Goal: Task Accomplishment & Management: Manage account settings

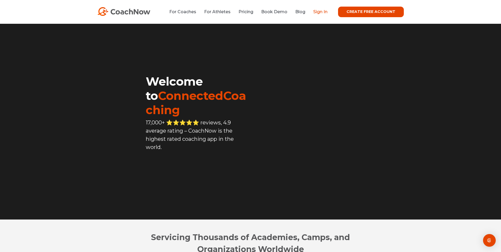
click at [324, 11] on link "Sign In" at bounding box center [320, 11] width 14 height 5
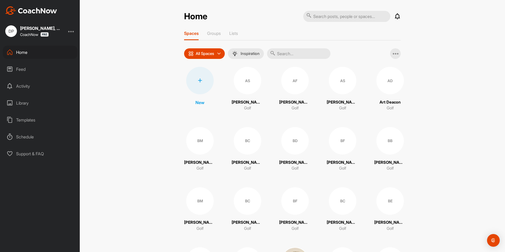
click at [200, 88] on div at bounding box center [199, 80] width 27 height 27
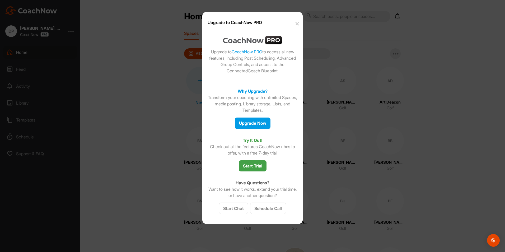
click at [297, 24] on button "✕" at bounding box center [297, 24] width 12 height 16
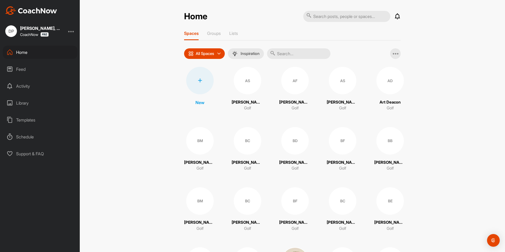
click at [206, 86] on div at bounding box center [199, 80] width 27 height 27
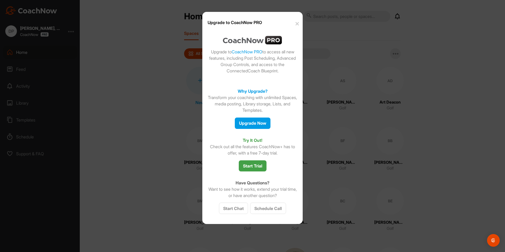
click at [297, 26] on button "✕" at bounding box center [297, 24] width 12 height 16
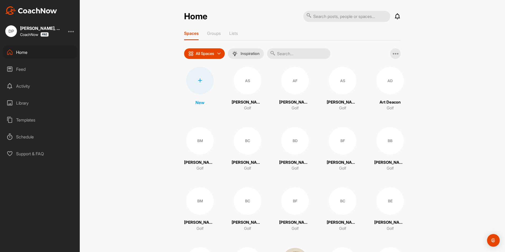
click at [36, 12] on img at bounding box center [31, 10] width 52 height 8
click at [29, 31] on div "[PERSON_NAME], PGA CoachNow" at bounding box center [41, 31] width 42 height 11
click at [10, 33] on div "DP" at bounding box center [11, 31] width 12 height 12
click at [71, 32] on div at bounding box center [71, 31] width 6 height 6
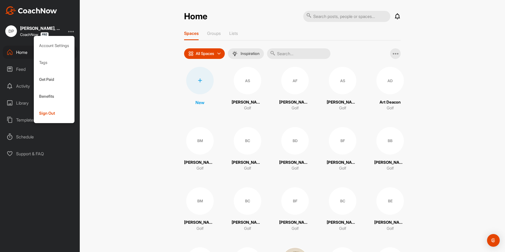
click at [96, 44] on div "Home Notifications Invitations This Week BF [PERSON_NAME] joined space 2 d • [P…" at bounding box center [292, 126] width 425 height 252
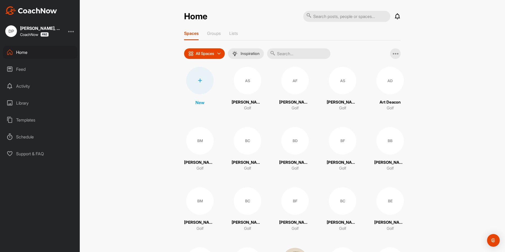
click at [205, 88] on div at bounding box center [199, 80] width 27 height 27
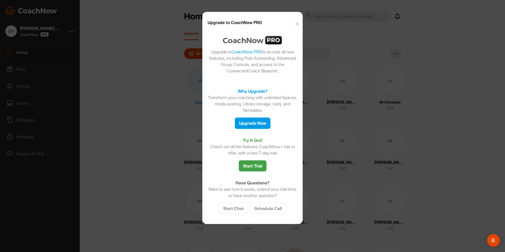
click at [300, 24] on button "✕" at bounding box center [297, 24] width 12 height 16
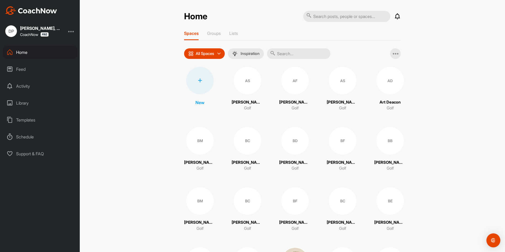
click at [496, 239] on img "Open Intercom Messenger" at bounding box center [493, 240] width 7 height 7
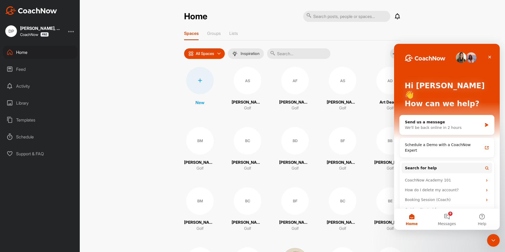
click at [124, 76] on div "Home Notifications Invitations This Week BF [PERSON_NAME] joined space 2 d • [P…" at bounding box center [292, 126] width 425 height 252
drag, startPoint x: 40, startPoint y: 16, endPoint x: 41, endPoint y: 23, distance: 6.7
click at [40, 19] on div "DP [PERSON_NAME], PGA CoachNow Home Feed Activity Library Templates Schedule Su…" at bounding box center [40, 126] width 80 height 252
click at [41, 29] on div "[PERSON_NAME], PGA" at bounding box center [41, 28] width 42 height 4
click at [490, 58] on icon "Close" at bounding box center [490, 57] width 4 height 4
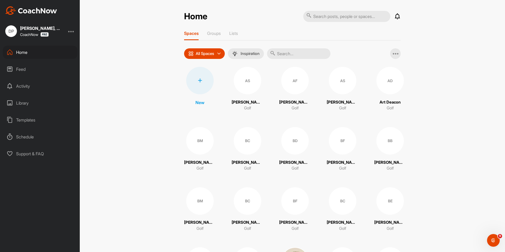
click at [61, 33] on div "CoachNow" at bounding box center [41, 34] width 42 height 4
click at [69, 32] on div "DP [PERSON_NAME], PGA CoachNow" at bounding box center [40, 31] width 80 height 12
click at [71, 31] on div at bounding box center [71, 31] width 6 height 6
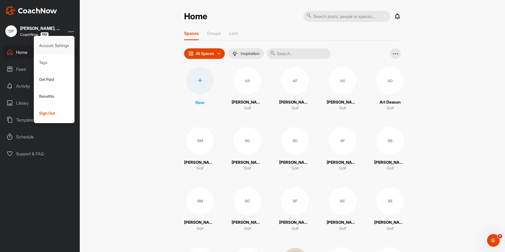
click at [59, 48] on div "Account Settings" at bounding box center [54, 45] width 41 height 17
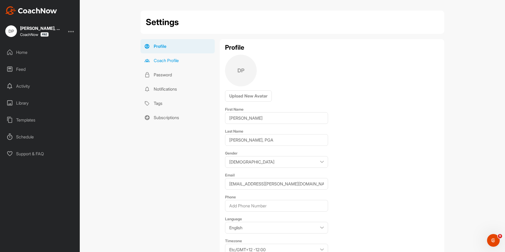
click at [160, 62] on link "Coach Profile" at bounding box center [178, 60] width 74 height 14
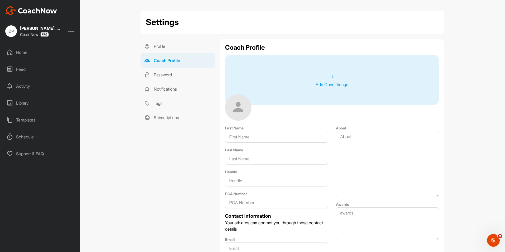
type input "[PERSON_NAME]"
type input "[PERSON_NAME], PGA"
click at [157, 46] on link "Profile" at bounding box center [178, 46] width 74 height 14
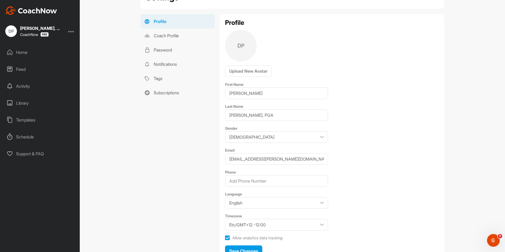
scroll to position [51, 0]
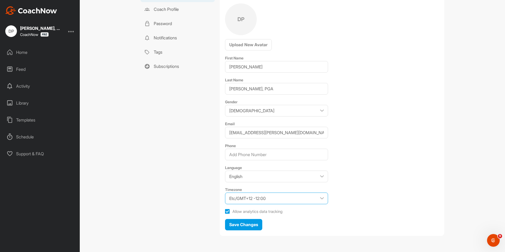
click at [319, 199] on select "Etc/GMT+12 -12:00 Etc/GMT+11 -11:00 [GEOGRAPHIC_DATA]/[GEOGRAPHIC_DATA] -11:00 …" at bounding box center [276, 199] width 103 height 12
click at [225, 193] on select "Etc/GMT+12 -12:00 Etc/GMT+11 -11:00 [GEOGRAPHIC_DATA]/[GEOGRAPHIC_DATA] -11:00 …" at bounding box center [276, 199] width 103 height 12
click at [280, 198] on select "Etc/GMT+12 -12:00 Etc/GMT+11 -11:00 [GEOGRAPHIC_DATA]/[GEOGRAPHIC_DATA] -11:00 …" at bounding box center [276, 199] width 103 height 12
select select "America/New_York -04:00"
click at [225, 193] on select "Etc/GMT+12 -12:00 Etc/GMT+11 -11:00 [GEOGRAPHIC_DATA]/[GEOGRAPHIC_DATA] -11:00 …" at bounding box center [276, 199] width 103 height 12
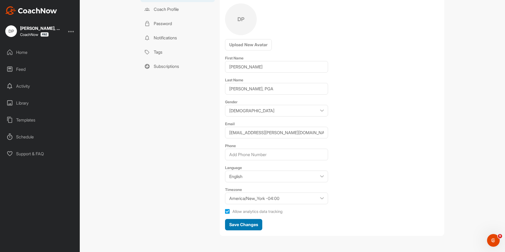
click at [254, 222] on span "Save Changes" at bounding box center [243, 224] width 29 height 5
click at [491, 243] on div "Open Intercom Messenger" at bounding box center [492, 239] width 17 height 17
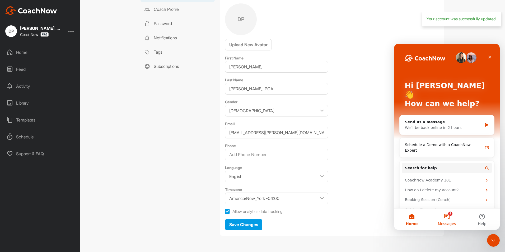
click at [450, 219] on button "9 Messages" at bounding box center [446, 219] width 35 height 21
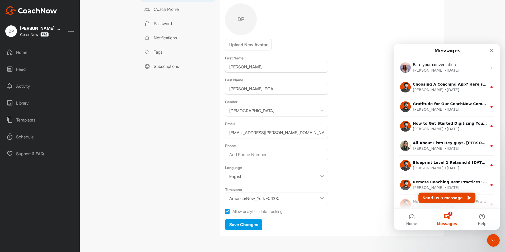
click at [147, 105] on div "Profile Coach Profile Password Notifications Tags Subscriptions" at bounding box center [178, 114] width 74 height 252
click at [72, 31] on div at bounding box center [71, 31] width 6 height 6
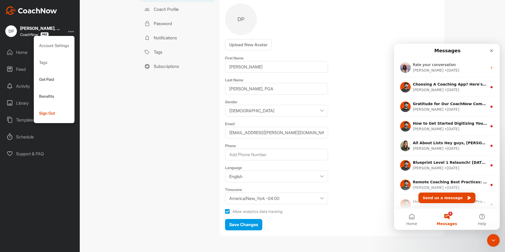
click at [119, 111] on div "Settings Profile Coach Profile Password Notifications Tags Subscriptions Profil…" at bounding box center [292, 126] width 425 height 252
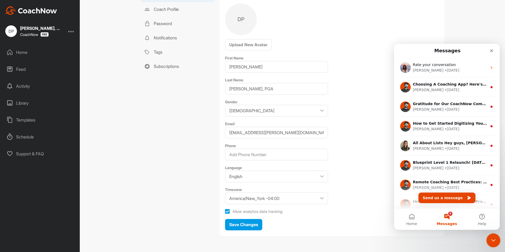
click at [488, 238] on div "Close Intercom Messenger" at bounding box center [492, 239] width 13 height 13
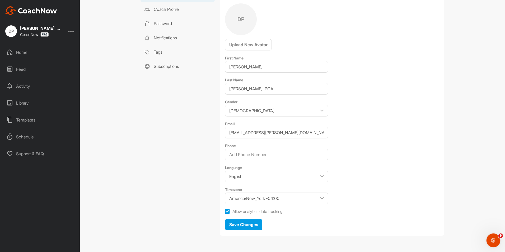
click at [494, 240] on icon "Open Intercom Messenger" at bounding box center [493, 239] width 9 height 9
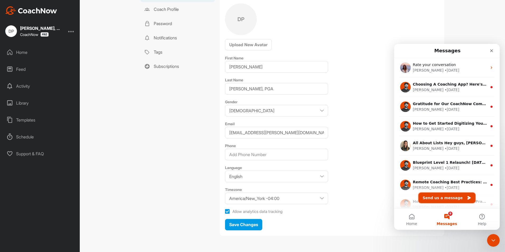
click at [455, 201] on button "Send us a message" at bounding box center [447, 198] width 57 height 11
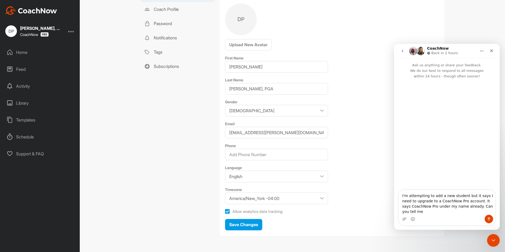
scroll to position [0, 0]
type textarea "I'm attempting to add a new student but it says I need to upgrade to a CoachNow…"
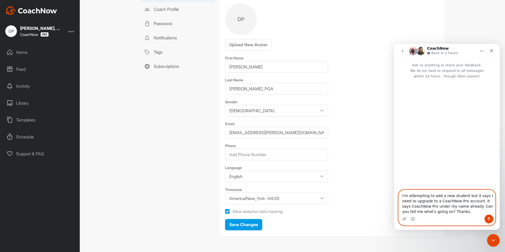
click at [487, 220] on button "Send a message…" at bounding box center [489, 219] width 8 height 8
